Goal: Transaction & Acquisition: Purchase product/service

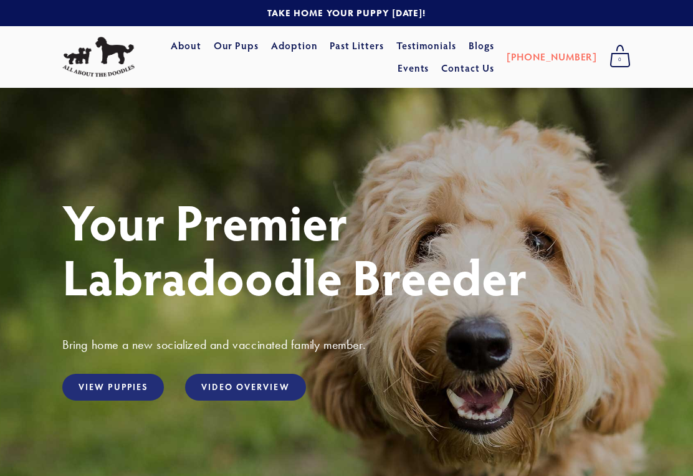
click at [141, 386] on link "View Puppies" at bounding box center [113, 387] width 102 height 27
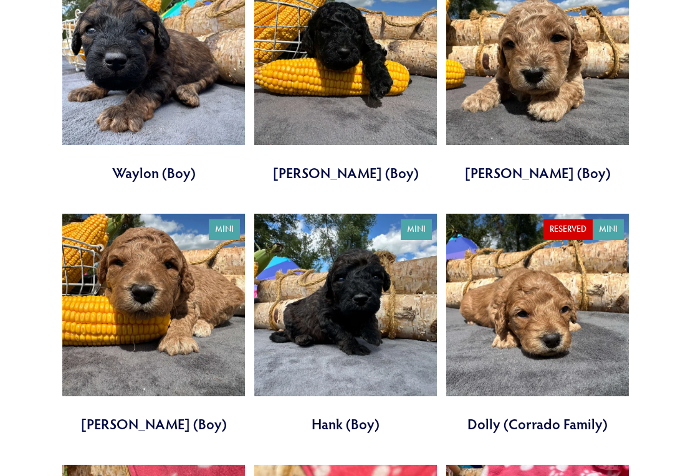
scroll to position [2359, 0]
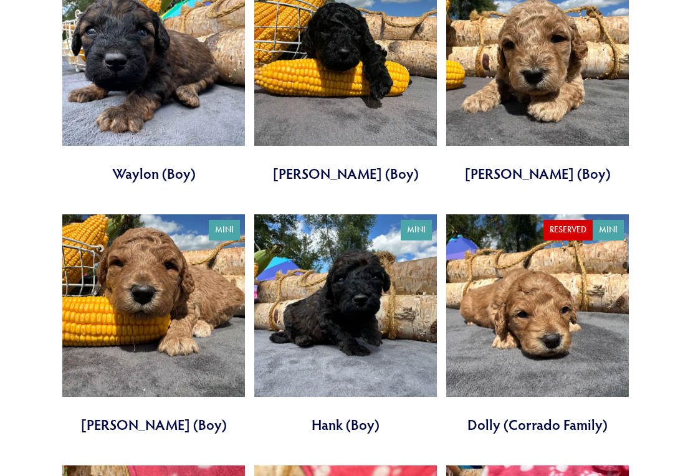
click at [174, 295] on link at bounding box center [153, 324] width 183 height 220
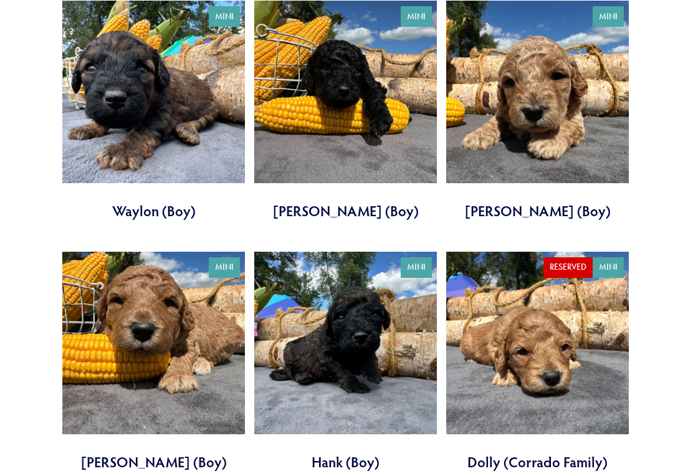
scroll to position [2293, 0]
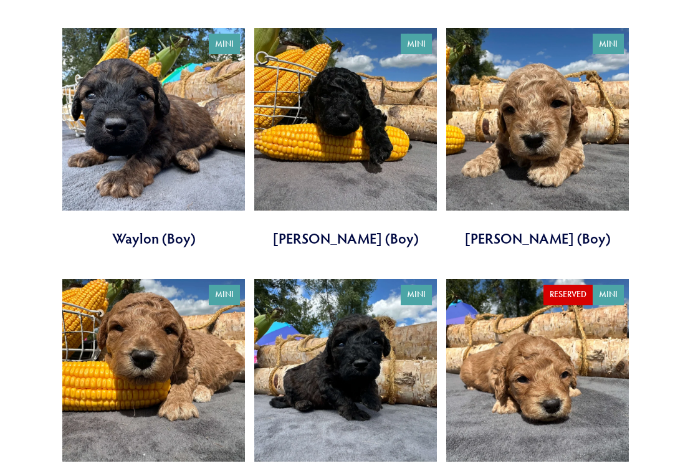
click at [161, 97] on link at bounding box center [153, 139] width 183 height 220
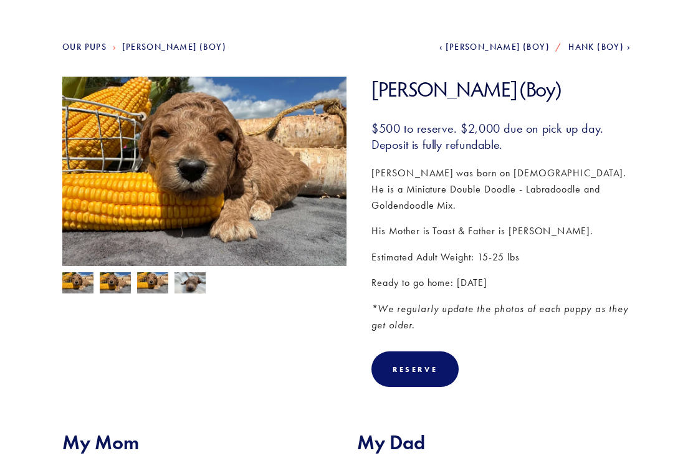
scroll to position [120, 0]
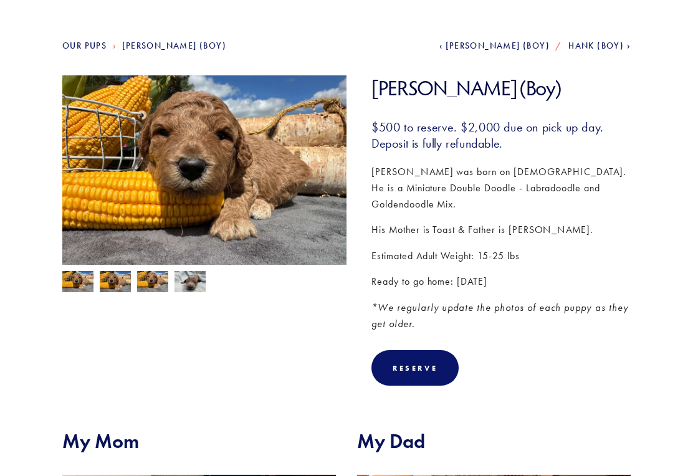
click at [120, 290] on img at bounding box center [115, 284] width 31 height 24
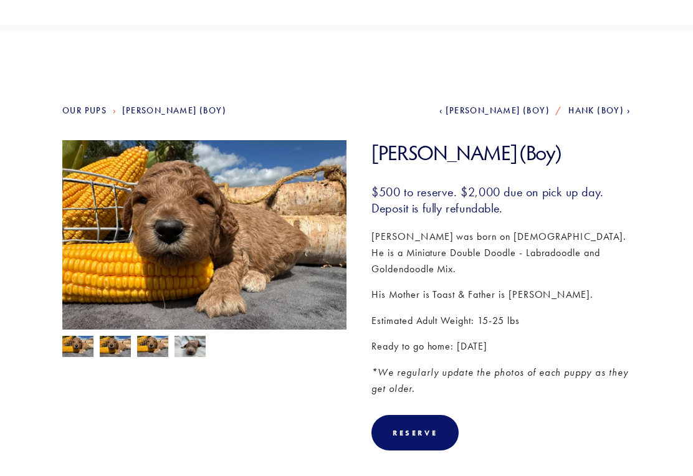
scroll to position [0, 0]
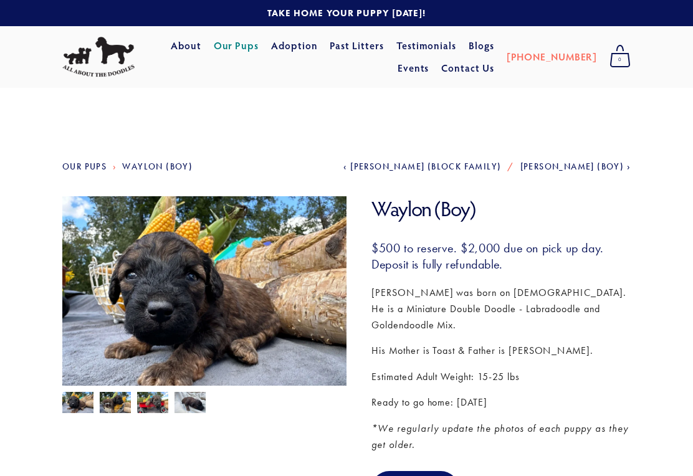
click at [122, 402] on img at bounding box center [115, 404] width 31 height 24
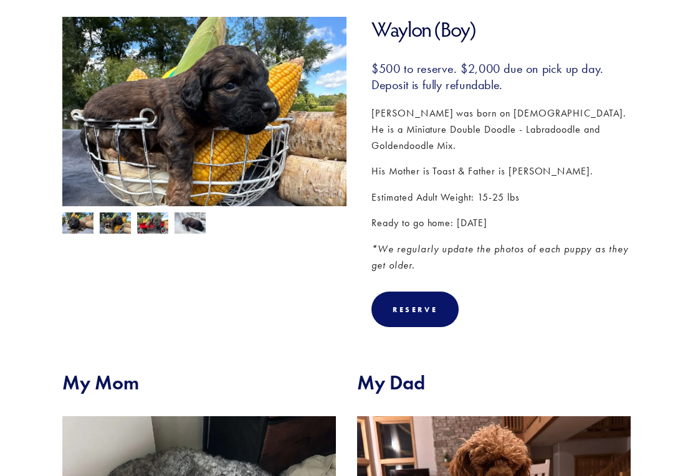
scroll to position [143, 0]
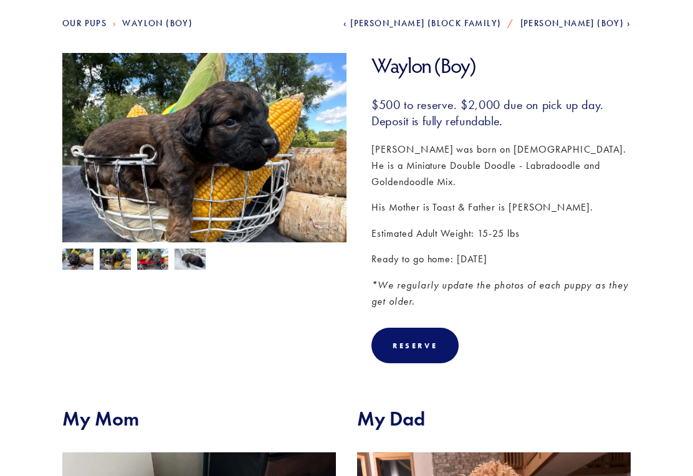
click at [195, 267] on img at bounding box center [189, 261] width 31 height 24
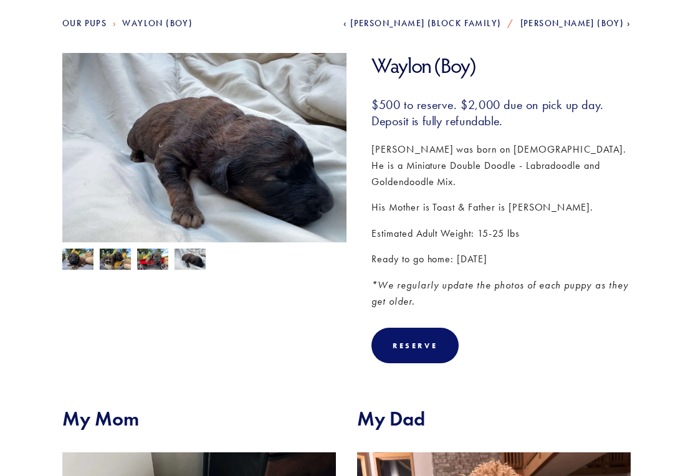
scroll to position [143, 0]
click at [160, 260] on img at bounding box center [152, 261] width 31 height 24
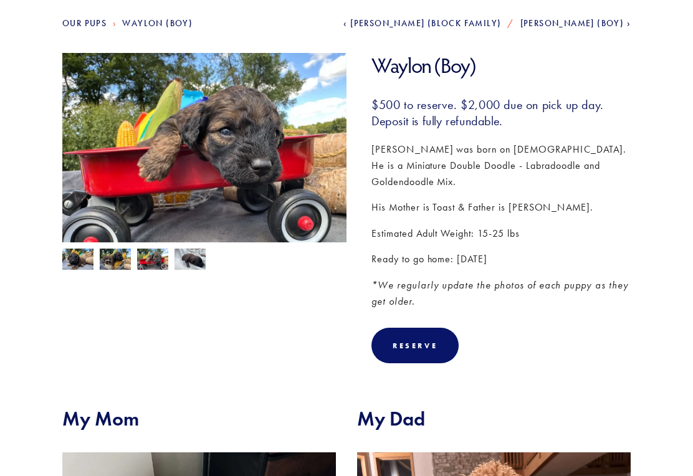
click at [121, 264] on img at bounding box center [115, 261] width 31 height 24
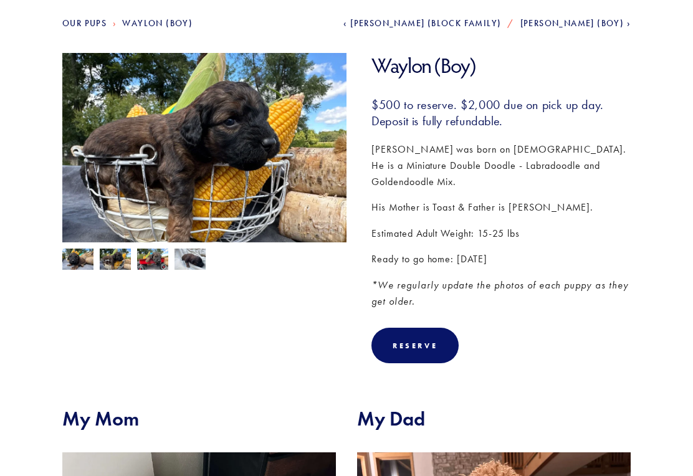
click at [83, 264] on img at bounding box center [77, 261] width 31 height 24
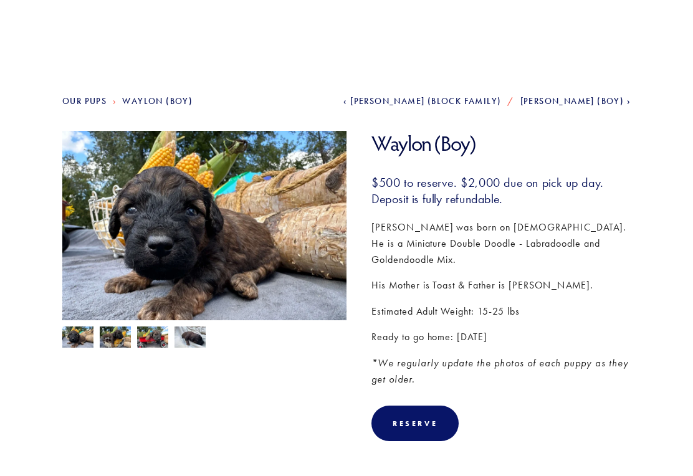
scroll to position [0, 0]
